Goal: Information Seeking & Learning: Find contact information

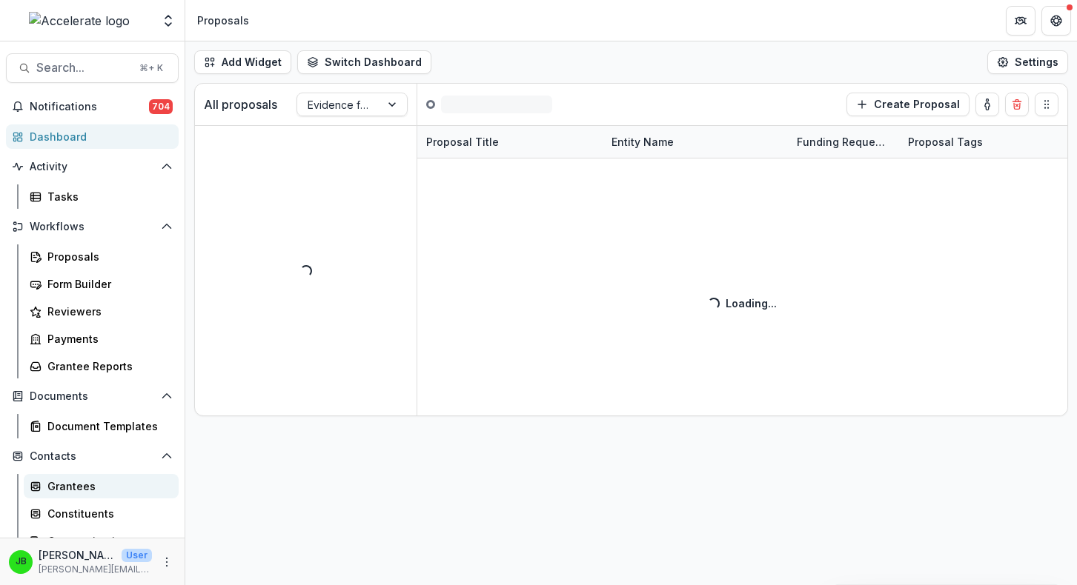
click at [40, 490] on icon at bounding box center [36, 487] width 12 height 12
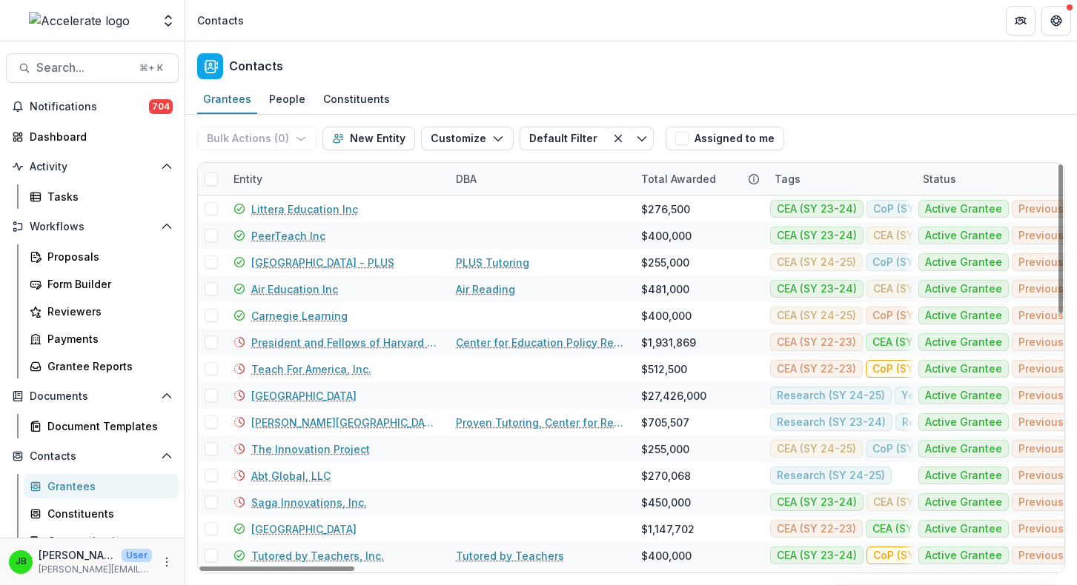
click at [245, 173] on div "Entity" at bounding box center [248, 179] width 47 height 16
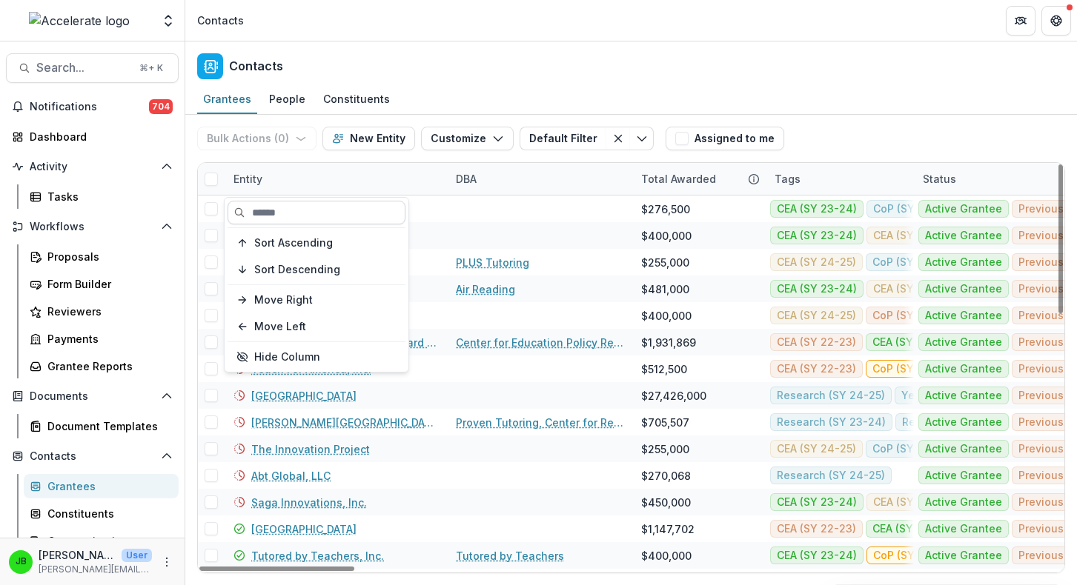
click at [288, 210] on input at bounding box center [317, 213] width 178 height 24
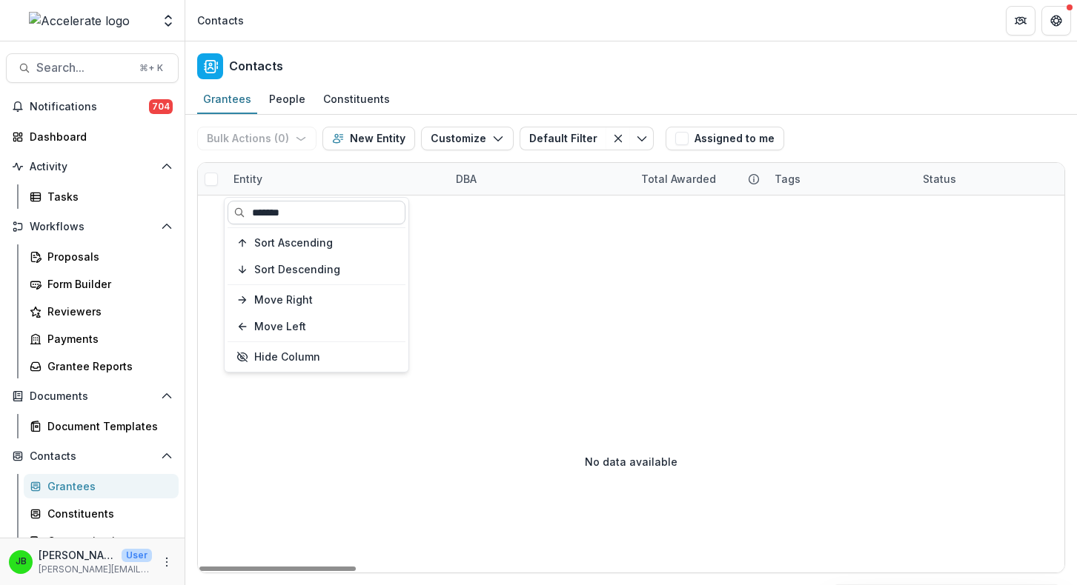
click at [278, 210] on input "*******" at bounding box center [317, 213] width 178 height 24
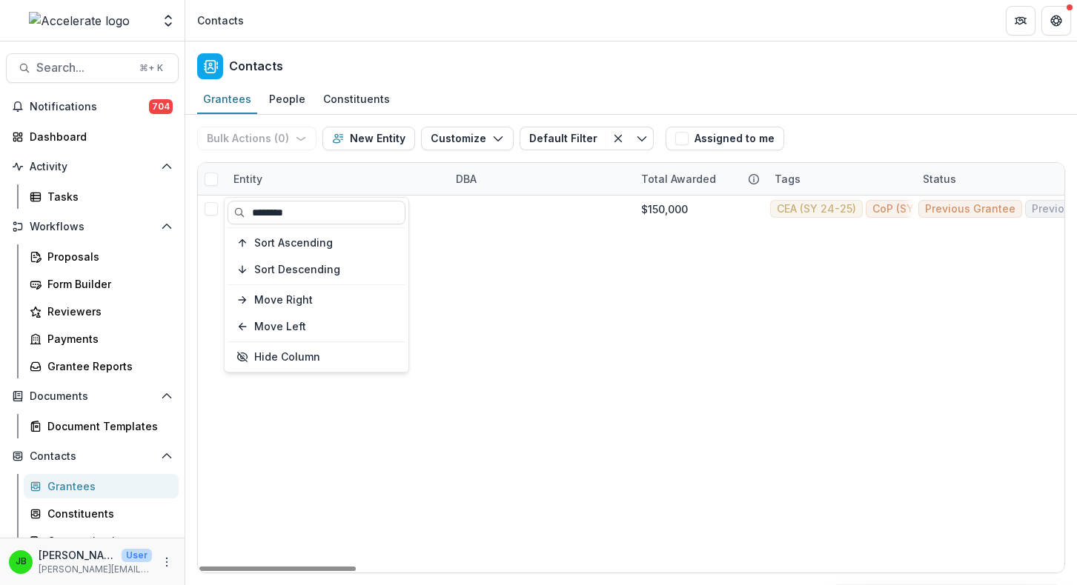
type input "********"
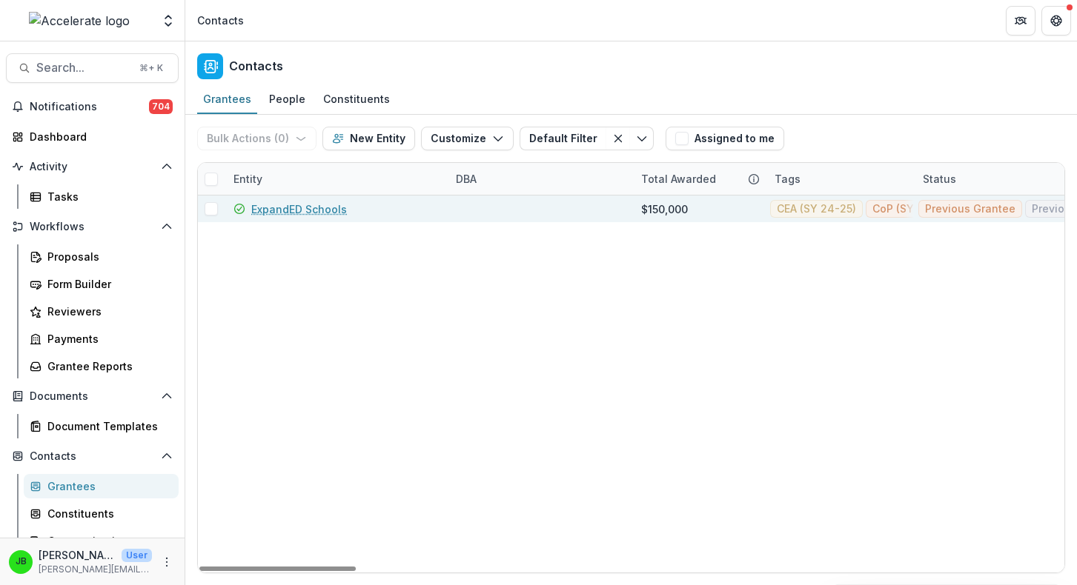
click at [291, 210] on link "ExpandED Schools" at bounding box center [299, 210] width 96 height 16
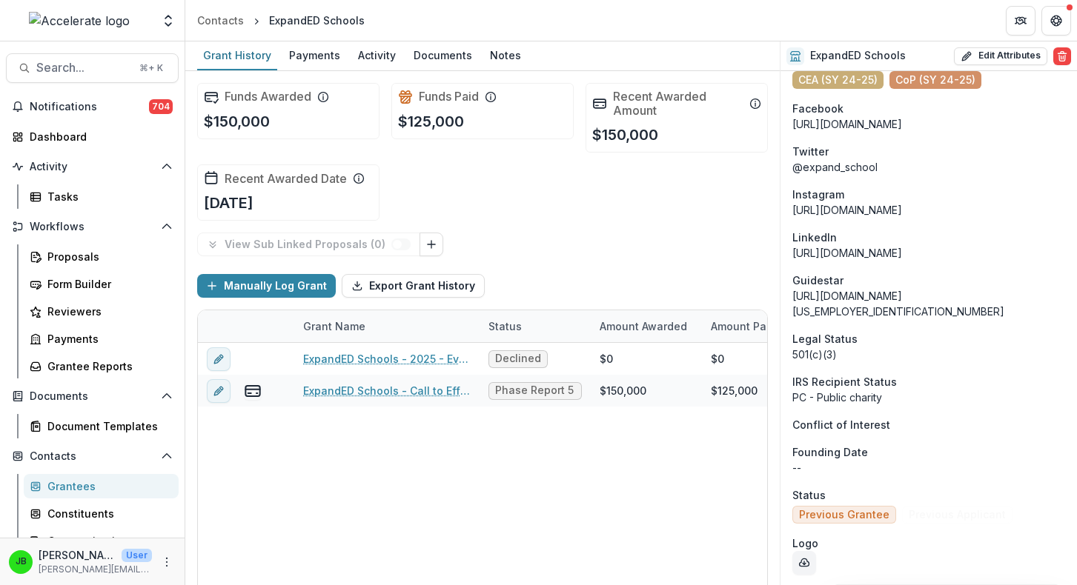
scroll to position [2001, 0]
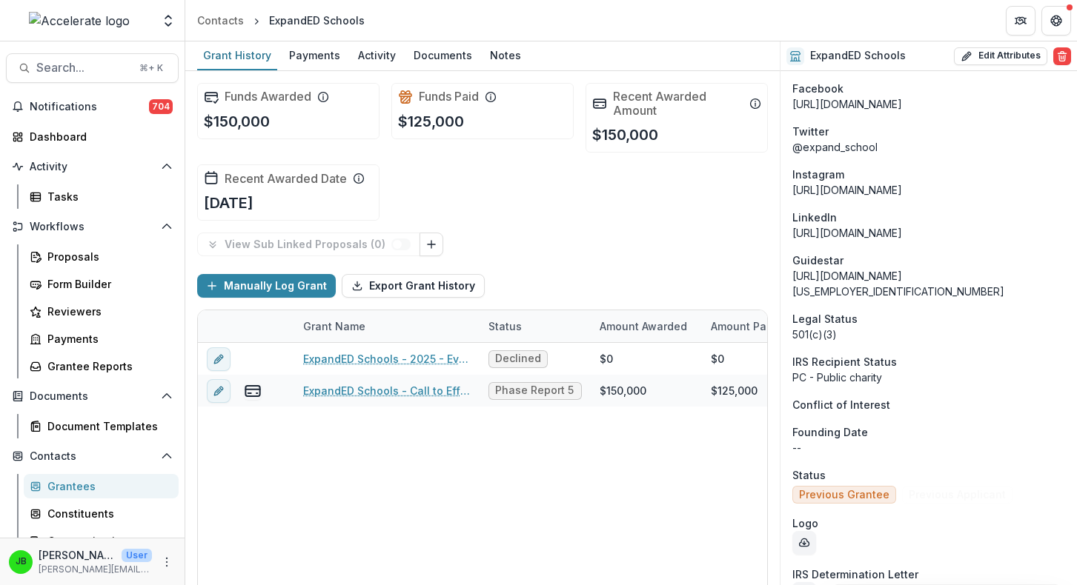
click at [51, 493] on div "Grantees" at bounding box center [106, 487] width 119 height 16
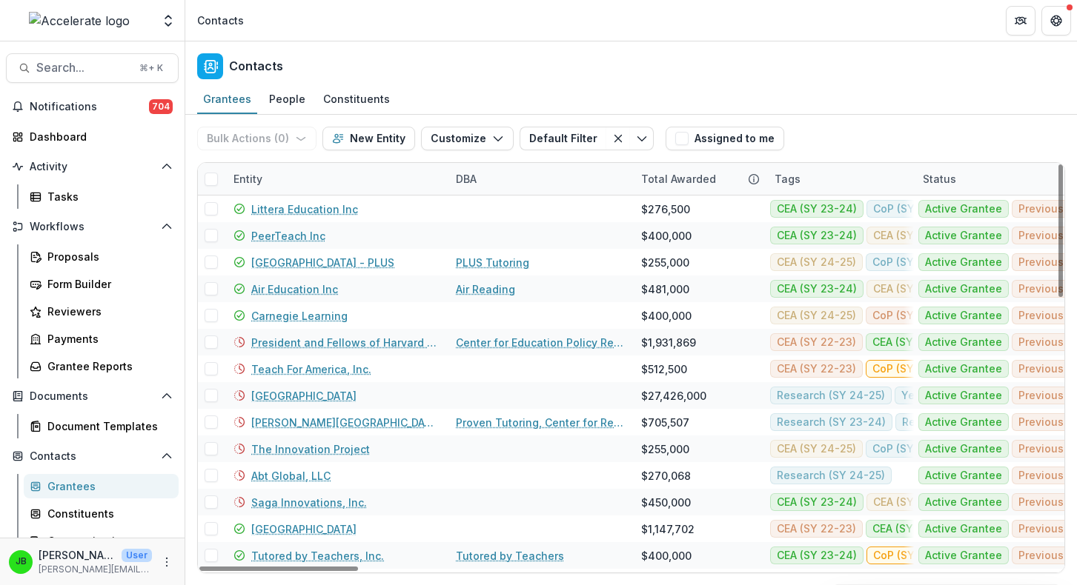
click at [254, 183] on div "Entity" at bounding box center [248, 179] width 47 height 16
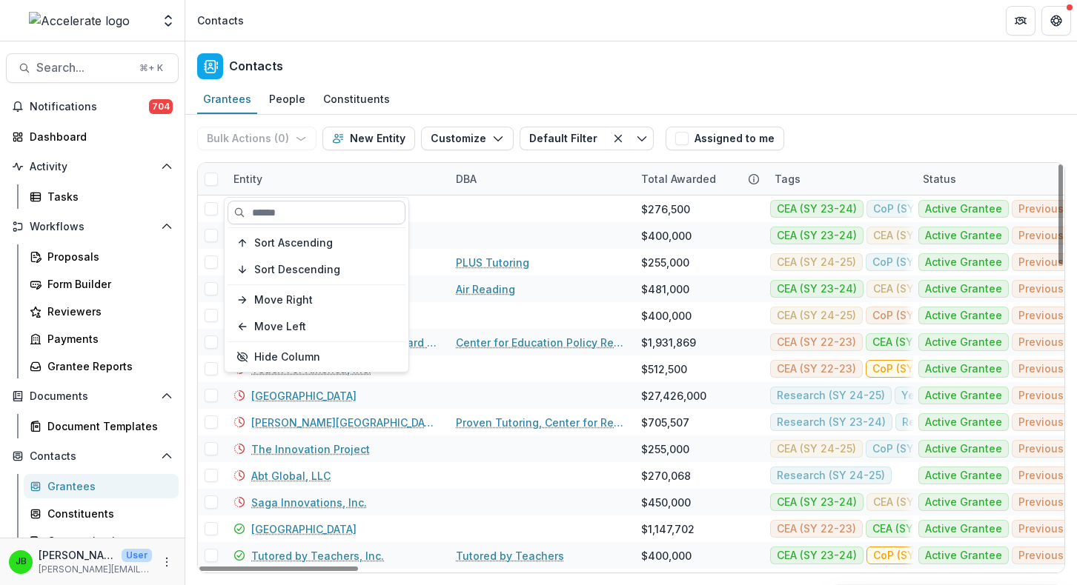
click at [284, 208] on input at bounding box center [317, 213] width 178 height 24
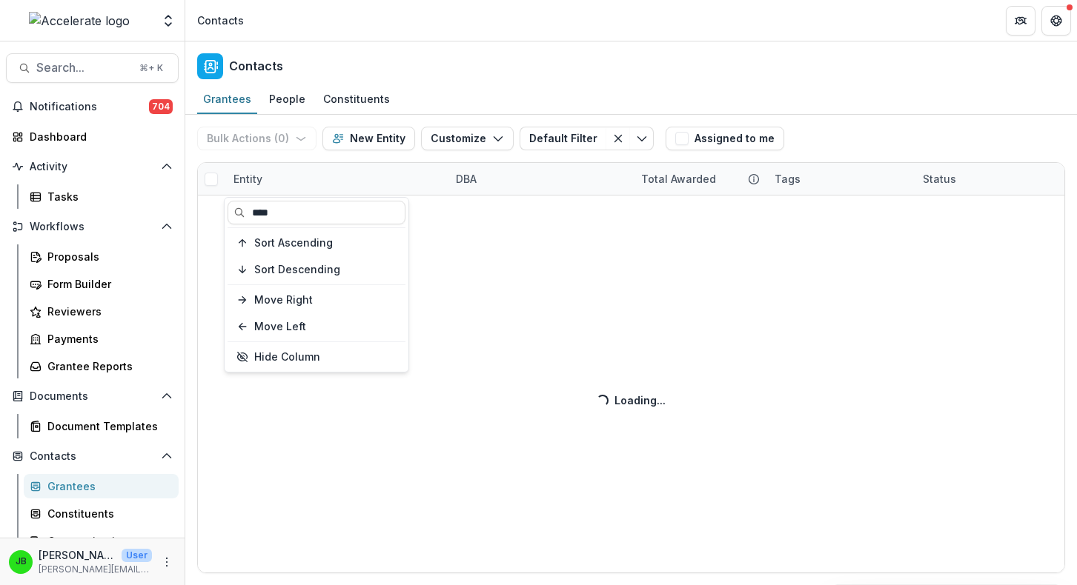
type input "****"
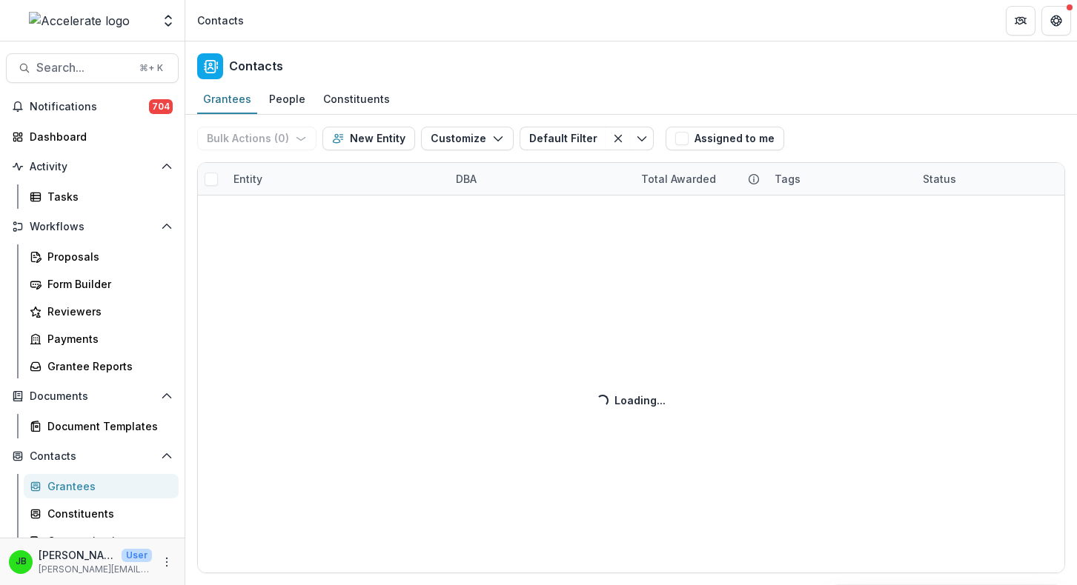
click at [450, 278] on div "Bulk Actions ( 0 ) Send Email Create Proposals Create Tasks New Entity Customiz…" at bounding box center [631, 350] width 892 height 471
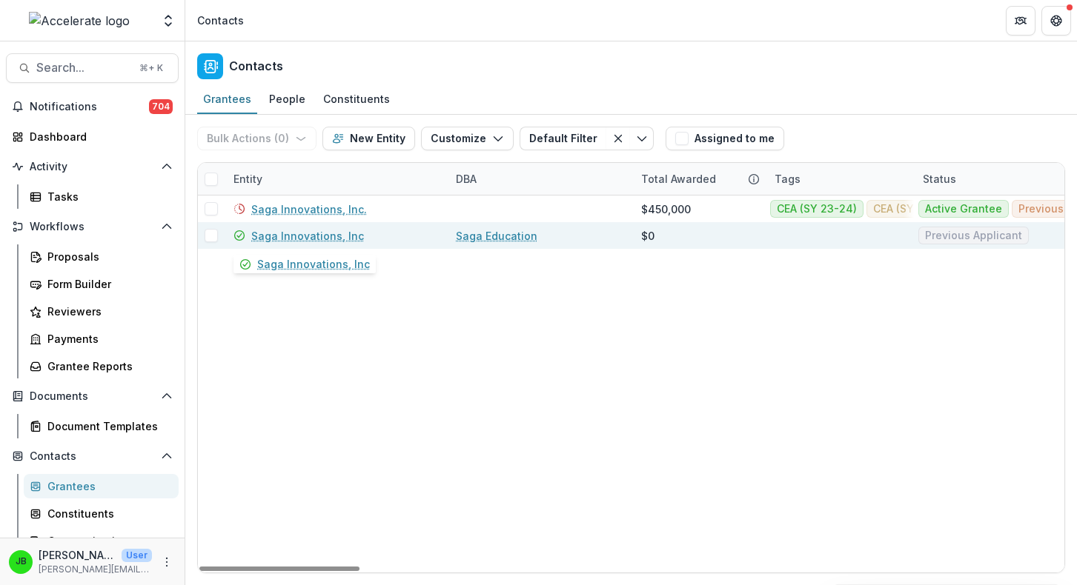
click at [325, 231] on link "Saga Innovations, Inc" at bounding box center [307, 236] width 113 height 16
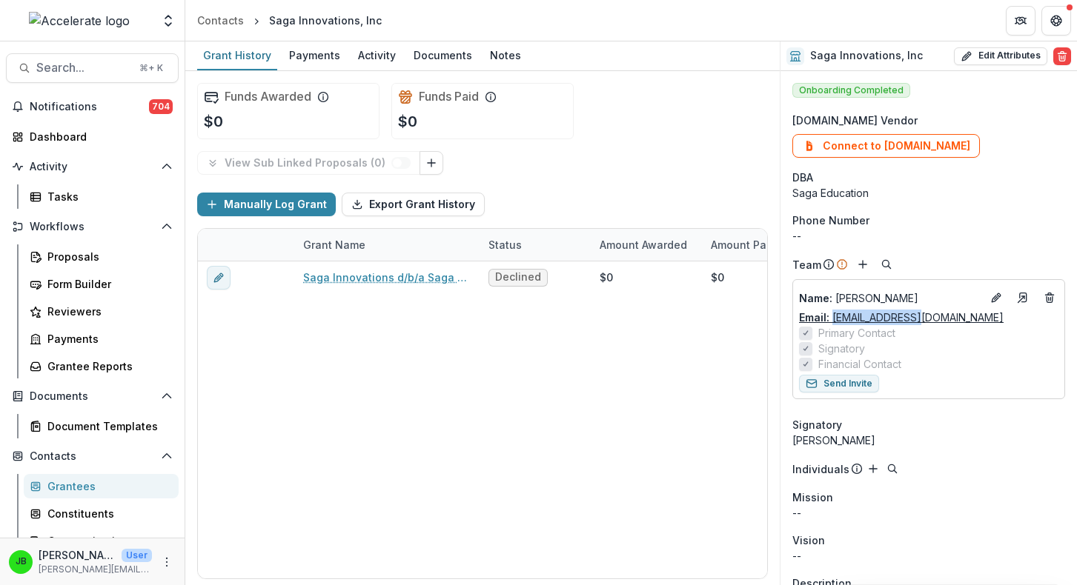
drag, startPoint x: 920, startPoint y: 319, endPoint x: 833, endPoint y: 319, distance: 86.7
click at [833, 319] on div "Email: [EMAIL_ADDRESS][DOMAIN_NAME]" at bounding box center [928, 318] width 259 height 16
copy link "[EMAIL_ADDRESS][DOMAIN_NAME]"
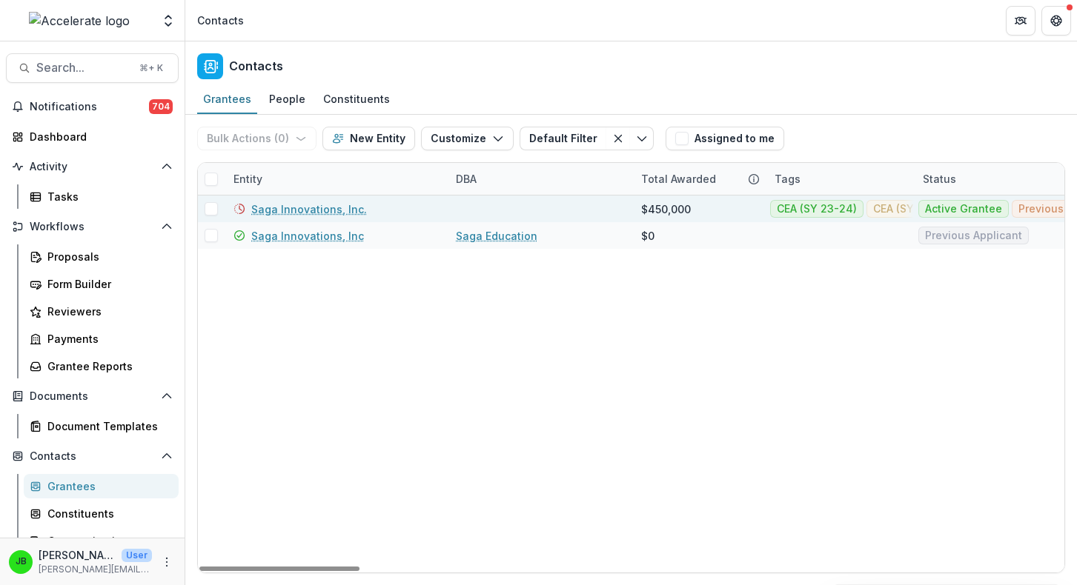
click at [315, 210] on link "Saga Innovations, Inc." at bounding box center [309, 210] width 116 height 16
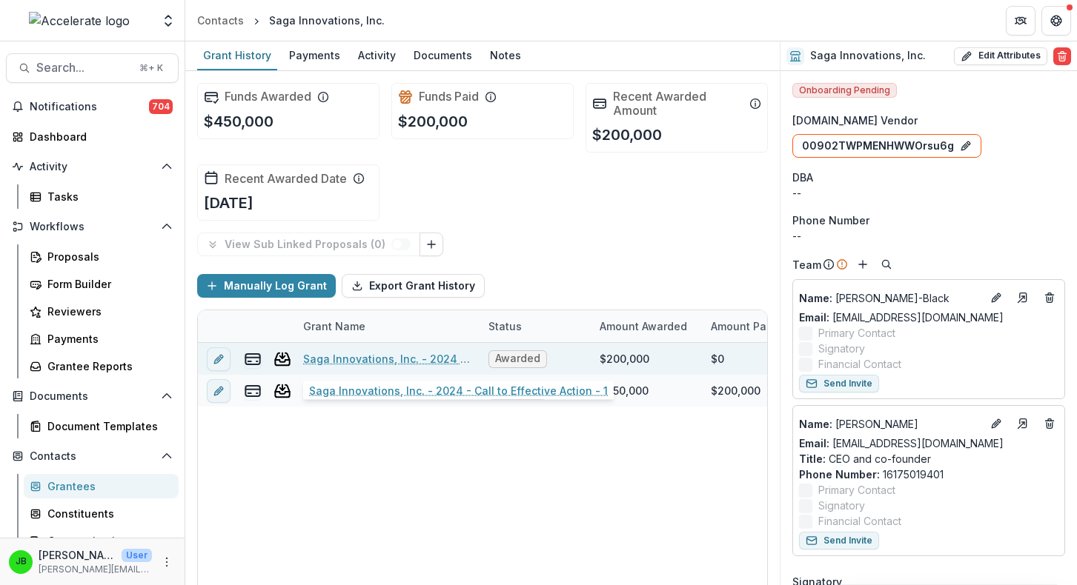
click at [342, 359] on link "Saga Innovations, Inc. - 2024 - Call to Effective Action - 1" at bounding box center [386, 359] width 167 height 16
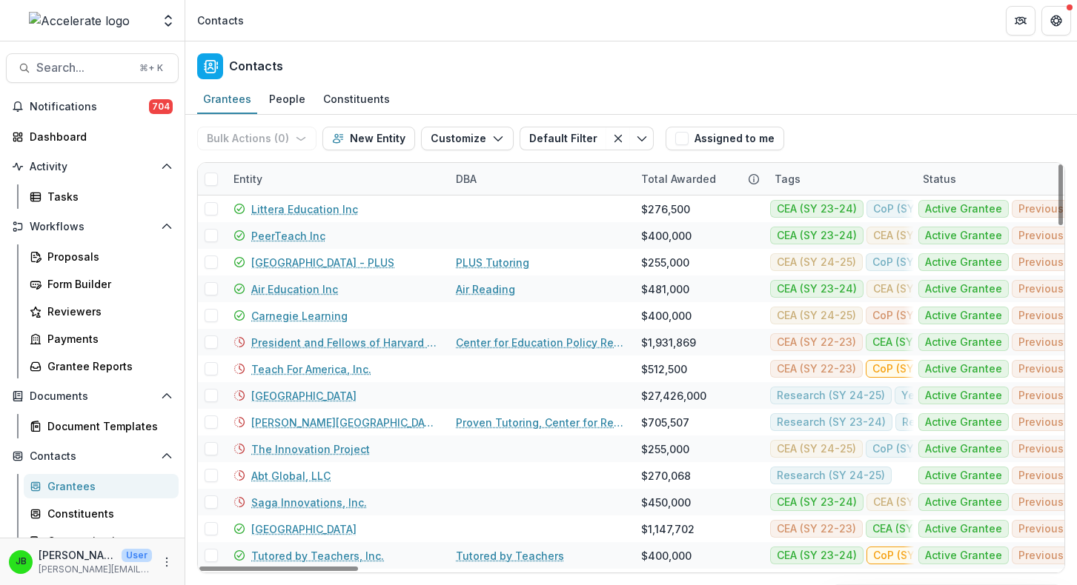
click at [240, 178] on div "Entity" at bounding box center [248, 179] width 47 height 16
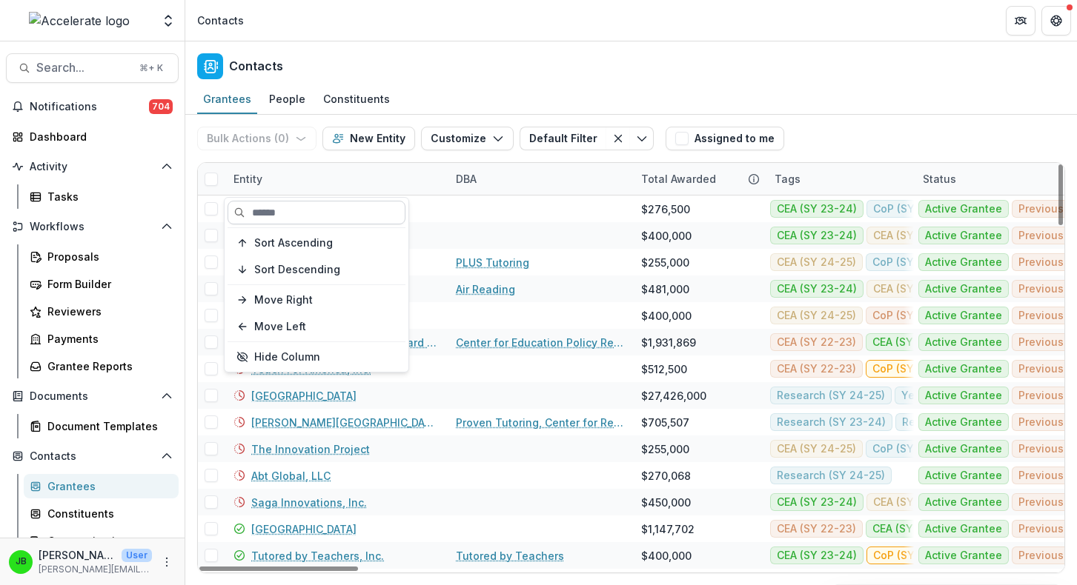
click at [270, 208] on input at bounding box center [317, 213] width 178 height 24
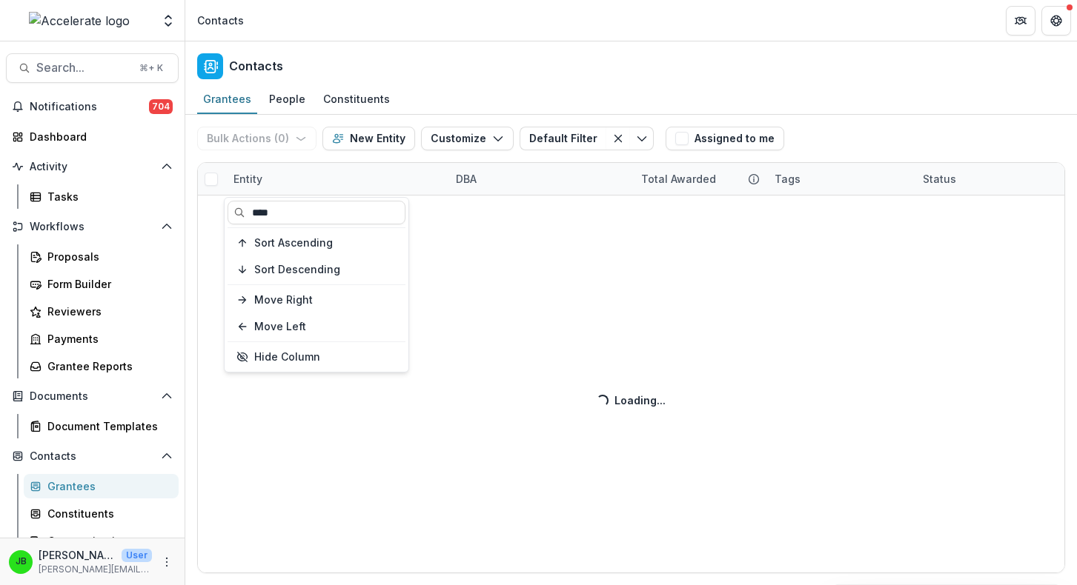
type input "****"
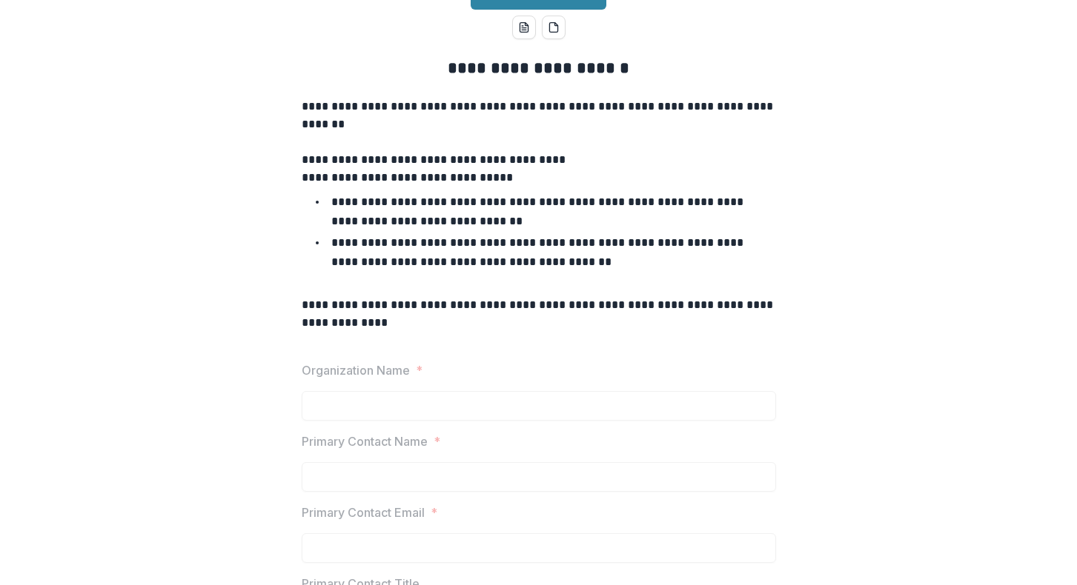
scroll to position [122, 0]
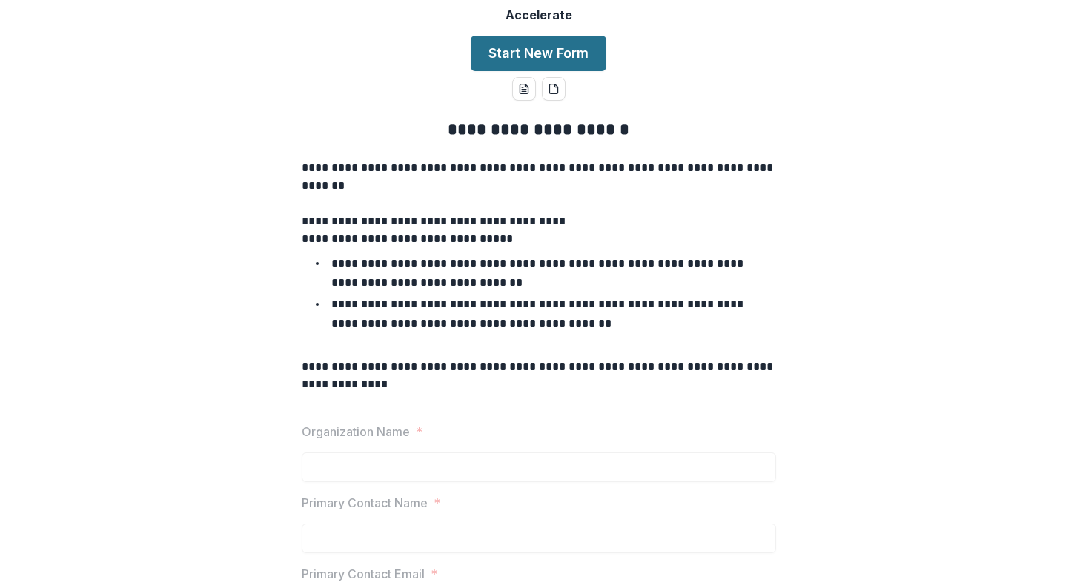
click at [473, 71] on button "Start New Form" at bounding box center [539, 54] width 136 height 36
